Goal: Task Accomplishment & Management: Use online tool/utility

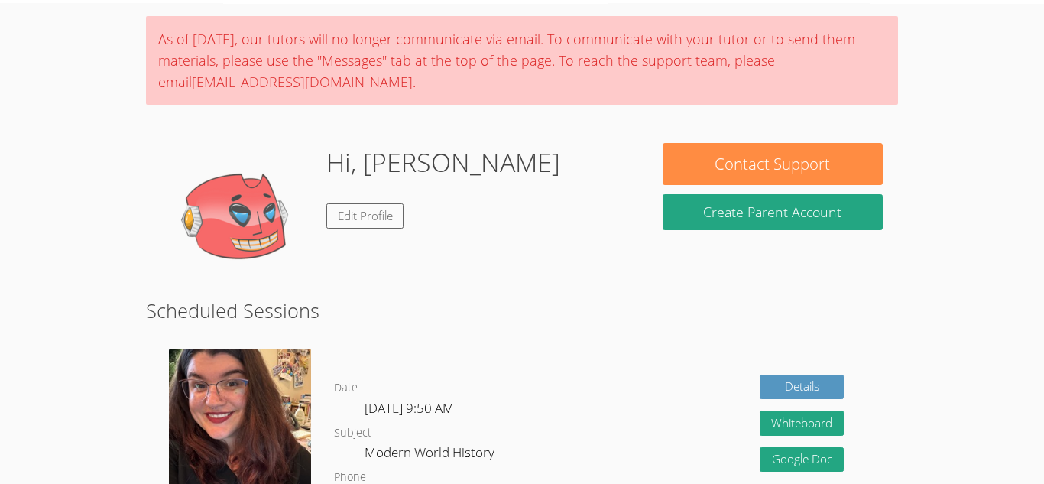
scroll to position [51, 0]
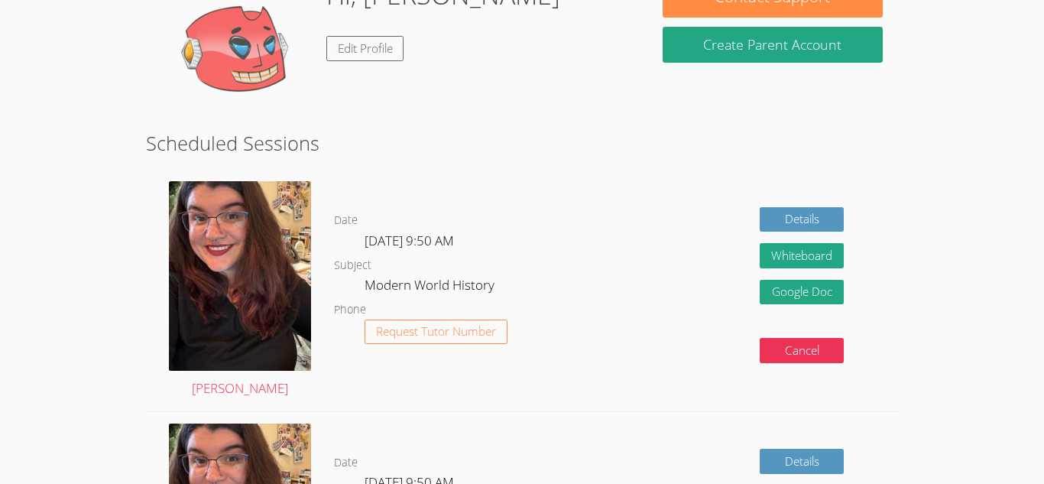
scroll to position [219, 0]
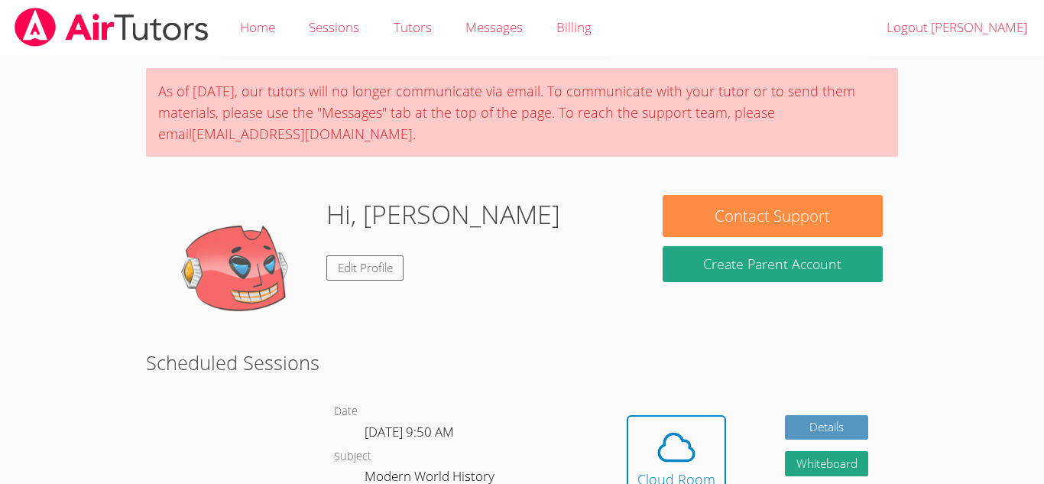
scroll to position [51, 0]
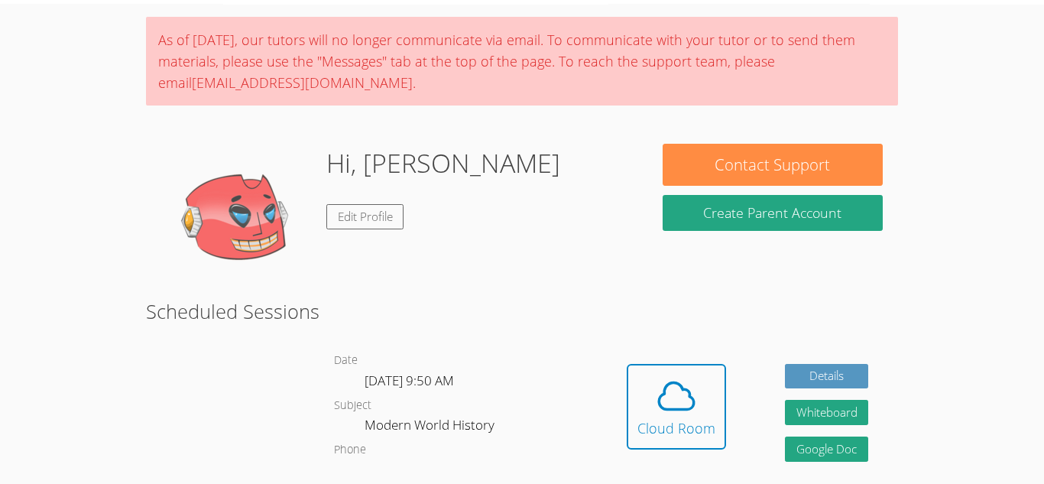
click at [567, 408] on dl "Date [DATE] 9:50 AM Subject Modern World History Phone" at bounding box center [465, 418] width 263 height 135
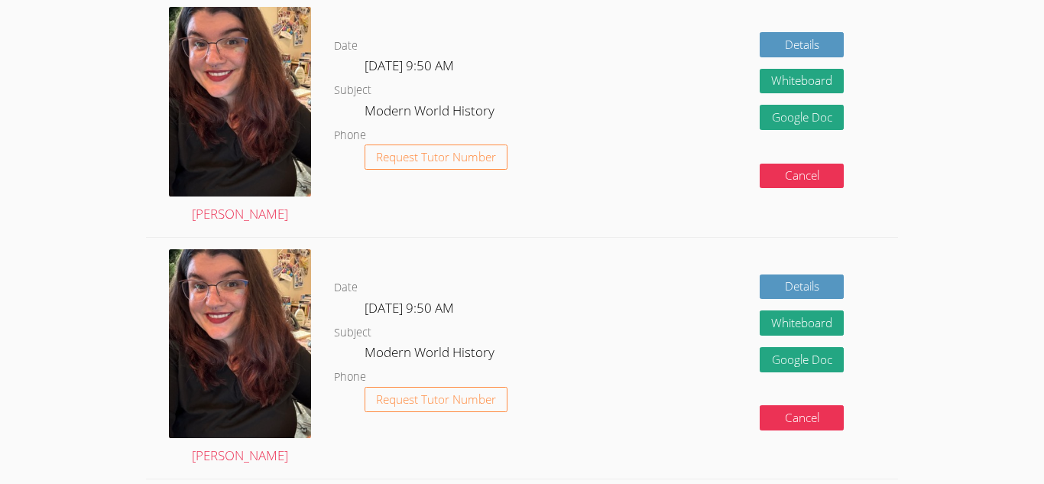
scroll to position [0, 0]
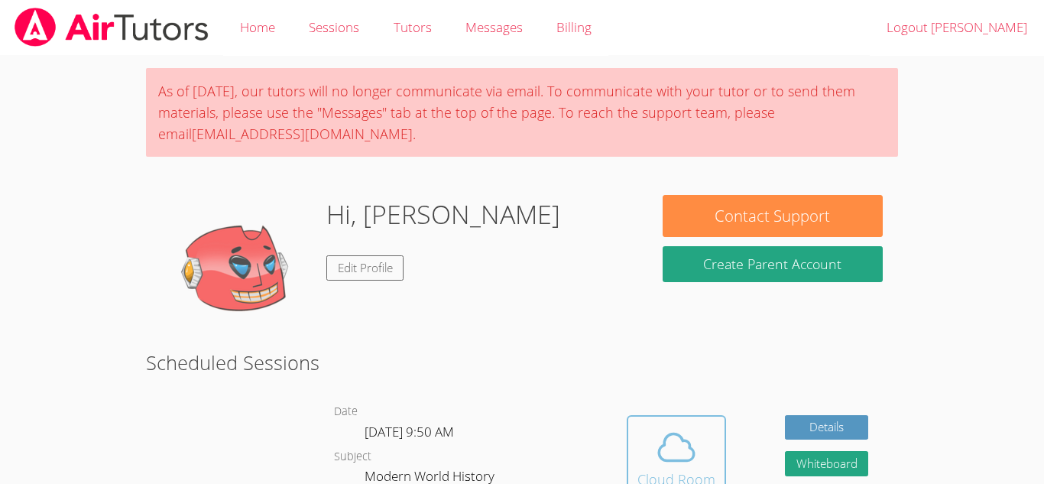
click at [674, 466] on icon at bounding box center [676, 447] width 43 height 43
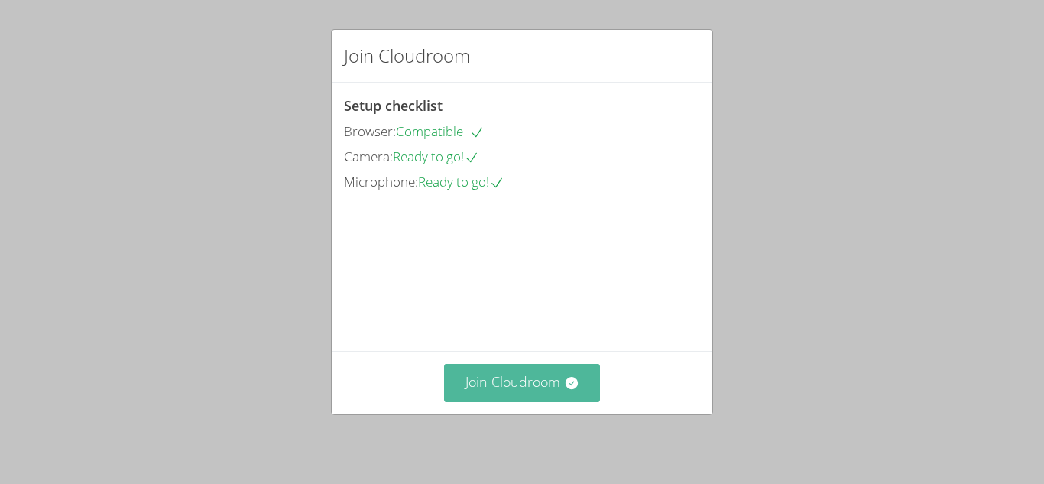
click at [459, 377] on button "Join Cloudroom" at bounding box center [522, 382] width 157 height 37
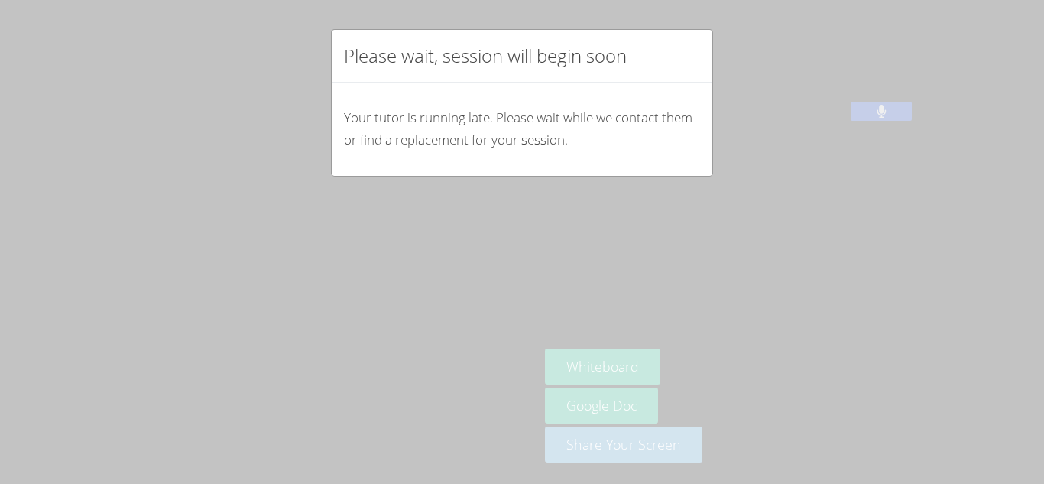
click at [633, 184] on div "Please wait, session will begin soon Your tutor is running late. Please wait wh…" at bounding box center [522, 242] width 1044 height 484
click at [706, 363] on div "Please wait, session will begin soon Your tutor is running late. Please wait wh…" at bounding box center [522, 242] width 1044 height 484
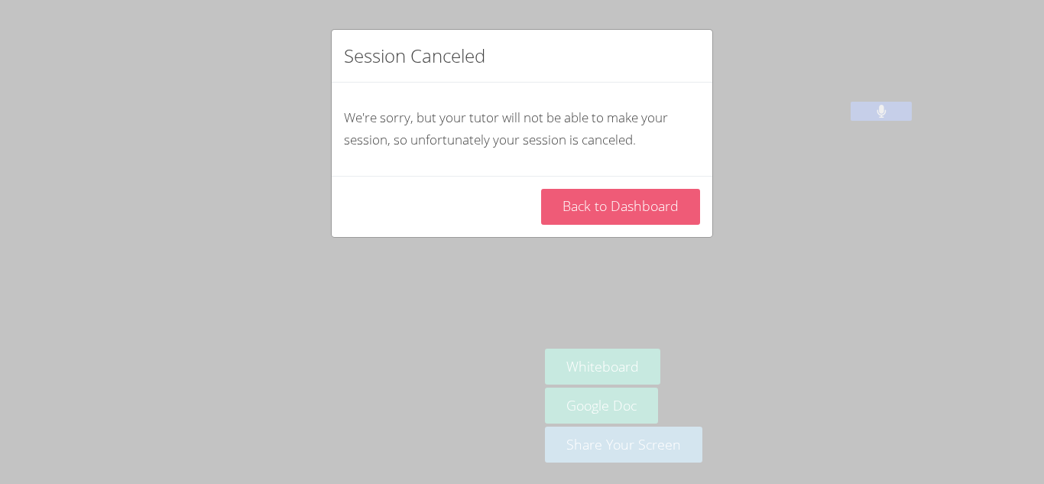
click at [585, 216] on link "Back to Dashboard" at bounding box center [620, 207] width 159 height 36
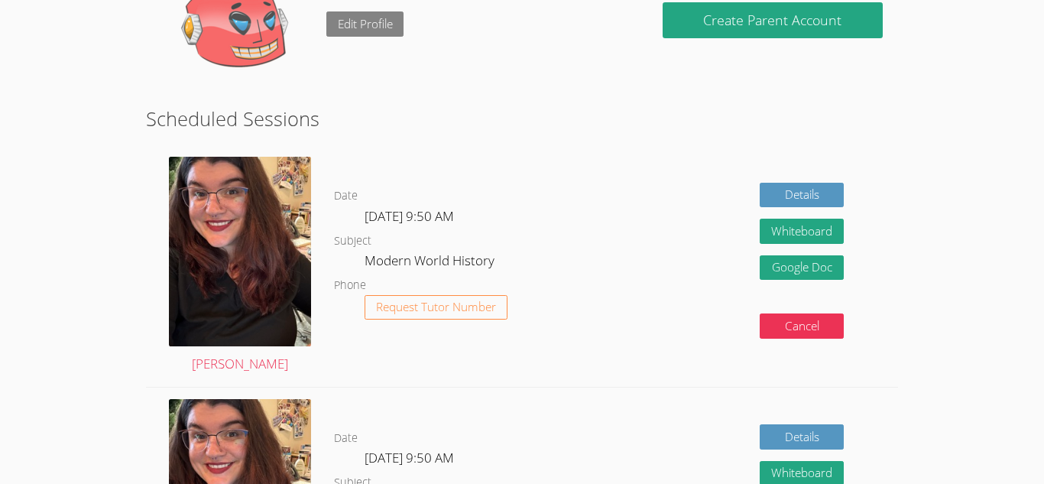
scroll to position [255, 0]
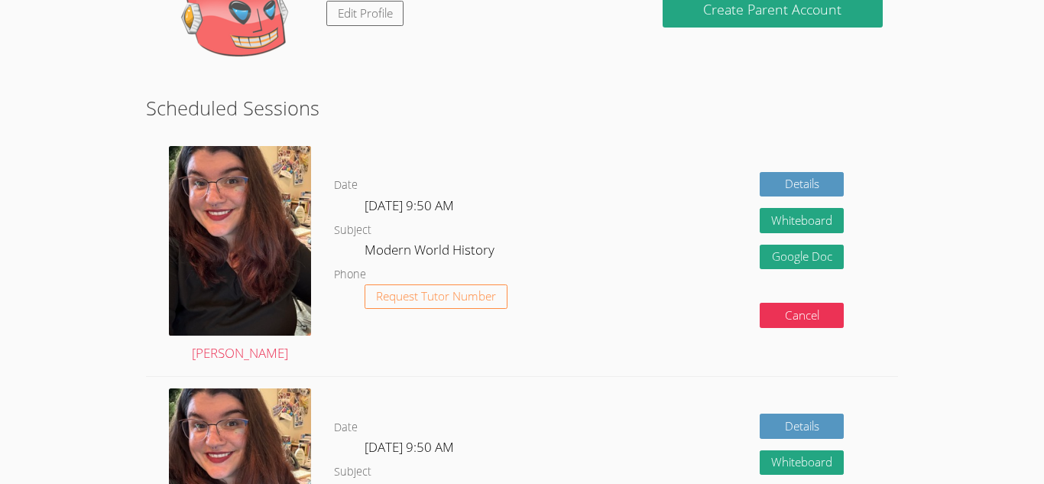
click at [489, 255] on dd "Modern World History" at bounding box center [431, 252] width 133 height 26
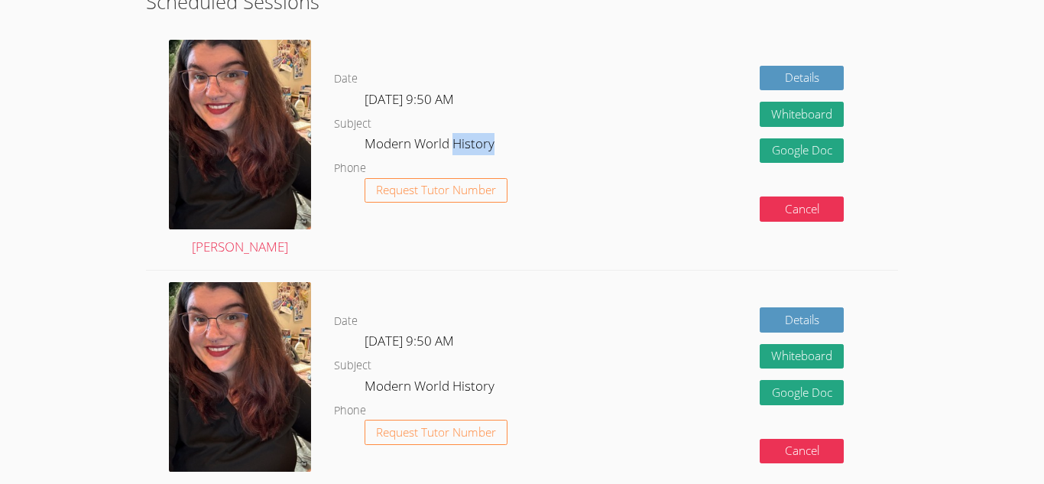
scroll to position [0, 0]
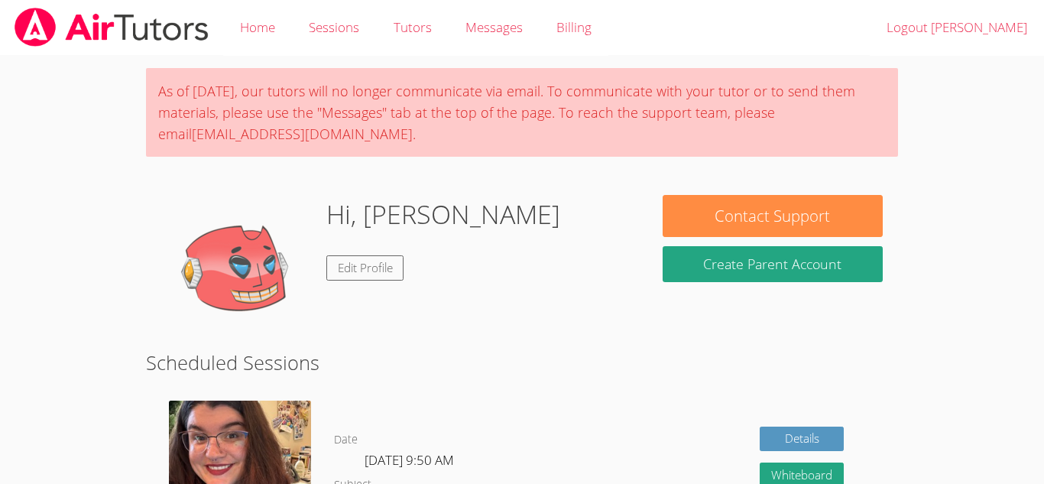
click at [991, 343] on body "Home Sessions Tutors Messages Billing Logout Ryan As of Saturday, March 22nd, o…" at bounding box center [522, 242] width 1044 height 484
click at [385, 259] on link "Edit Profile" at bounding box center [365, 267] width 78 height 25
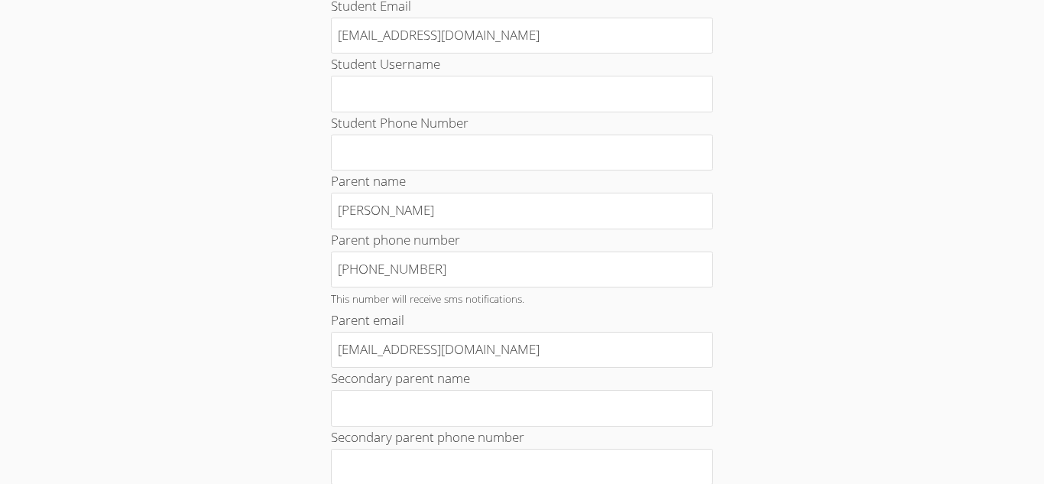
scroll to position [195, 0]
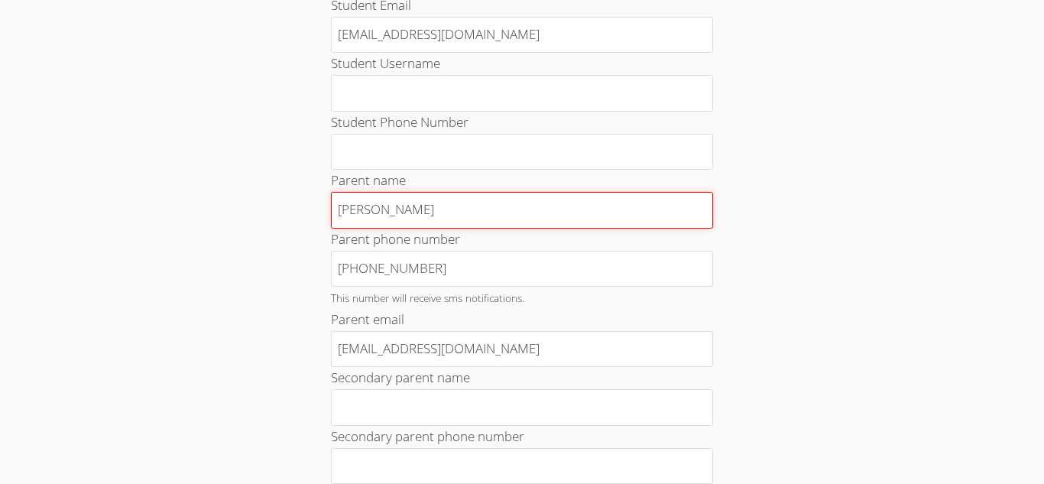
click at [412, 204] on input "Amid Solano" at bounding box center [522, 210] width 382 height 37
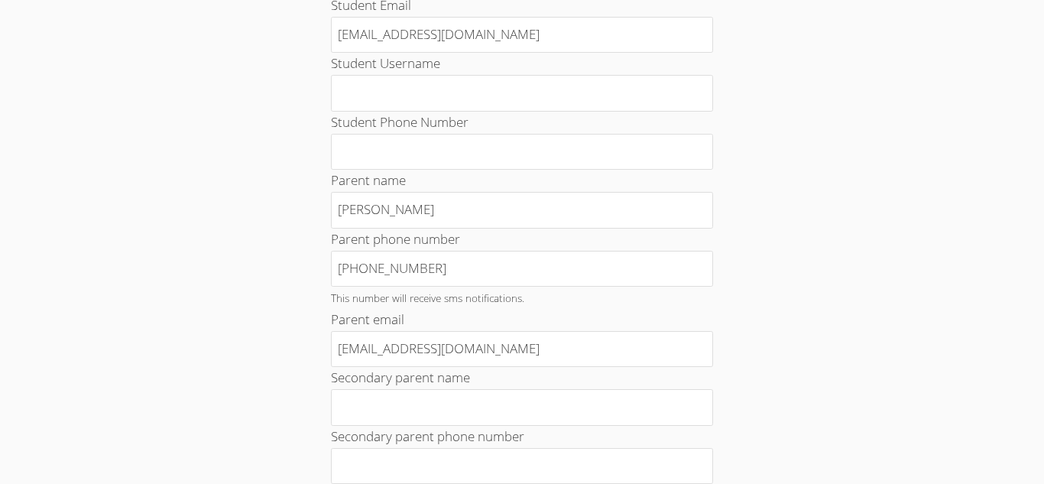
click at [790, 153] on div "Your Profile Change Password Student Email 28ruizr@mbusdapps.org Student Userna…" at bounding box center [522, 456] width 564 height 1122
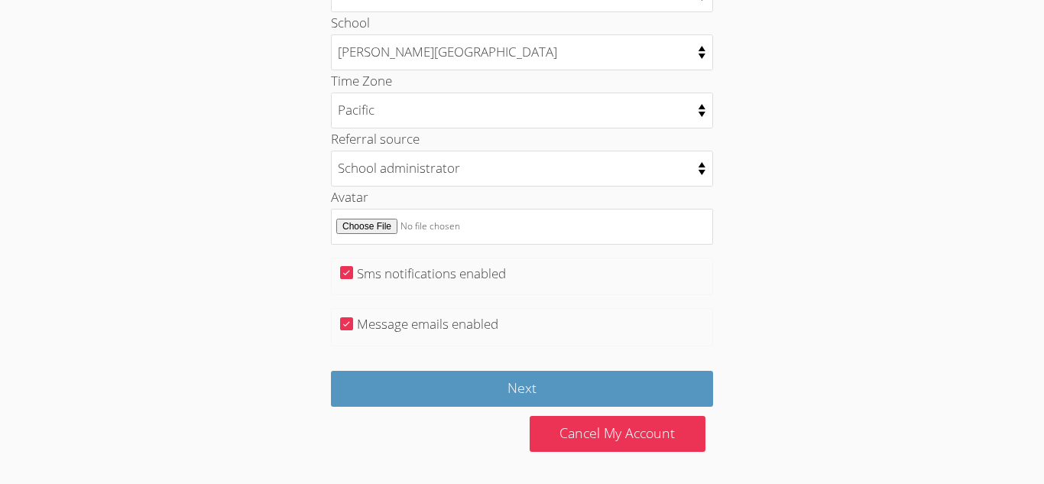
scroll to position [807, 0]
